Goal: Find contact information: Find contact information

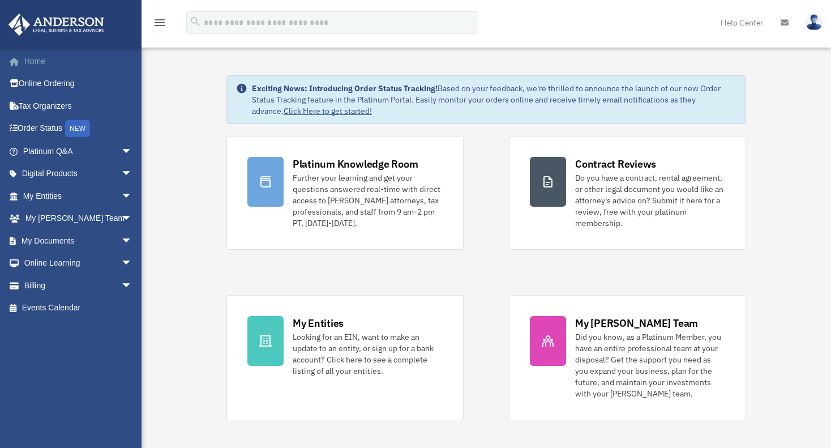
click at [38, 63] on link "Home" at bounding box center [79, 61] width 142 height 23
click at [822, 19] on img at bounding box center [814, 22] width 17 height 16
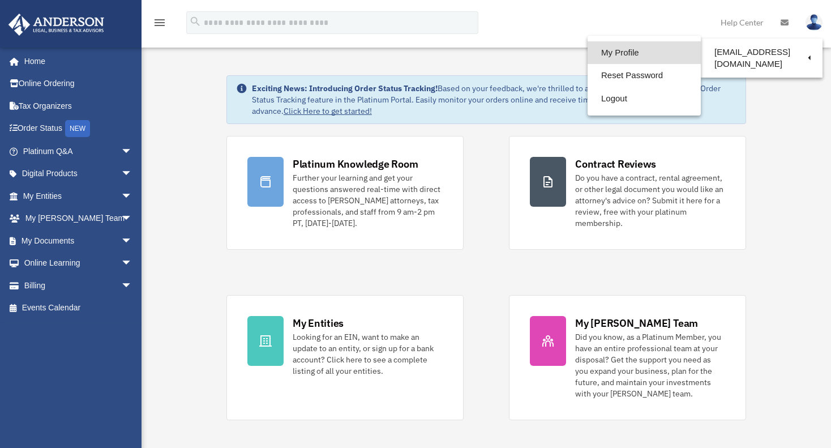
click at [625, 53] on link "My Profile" at bounding box center [644, 52] width 113 height 23
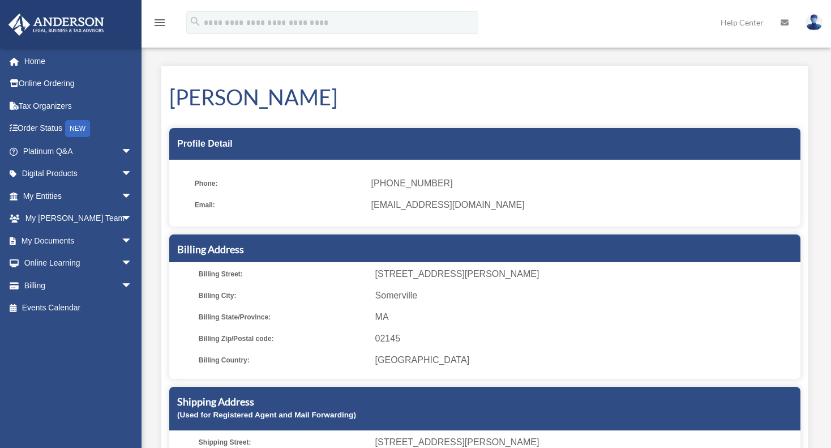
click at [545, 221] on ul "Phone: [PHONE_NUMBER] Email: [EMAIL_ADDRESS][DOMAIN_NAME]" at bounding box center [484, 197] width 631 height 59
